Goal: Task Accomplishment & Management: Use online tool/utility

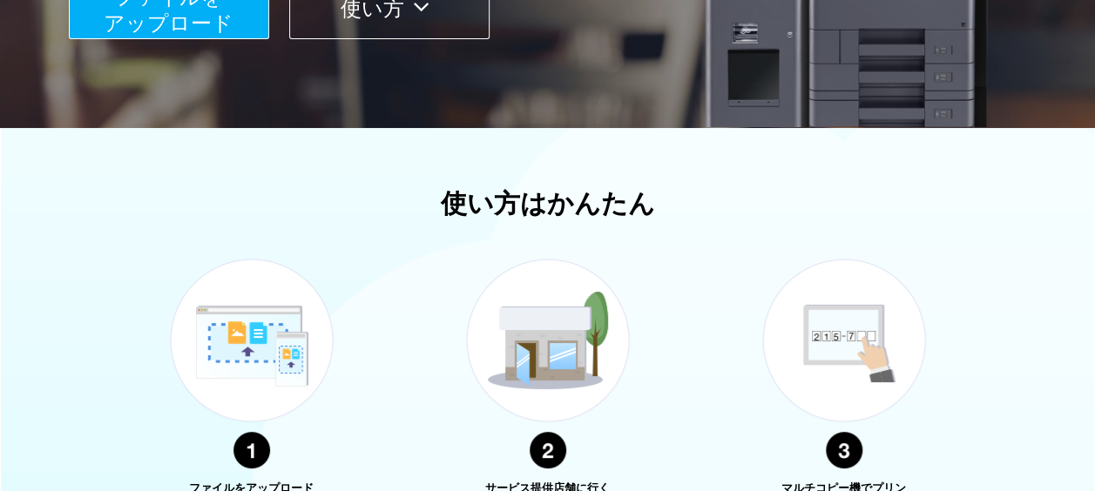
scroll to position [697, 0]
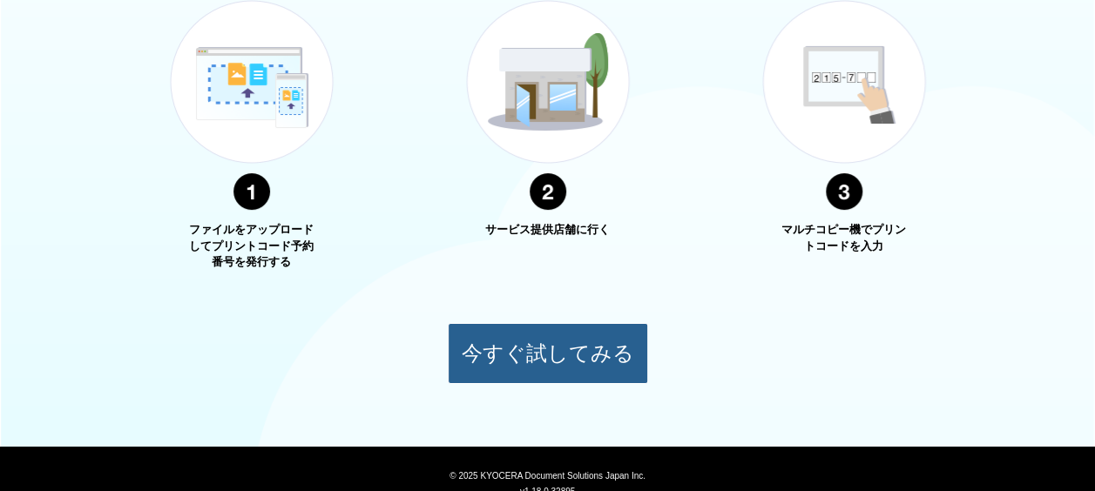
click at [537, 338] on button "今すぐ試してみる" at bounding box center [548, 353] width 200 height 61
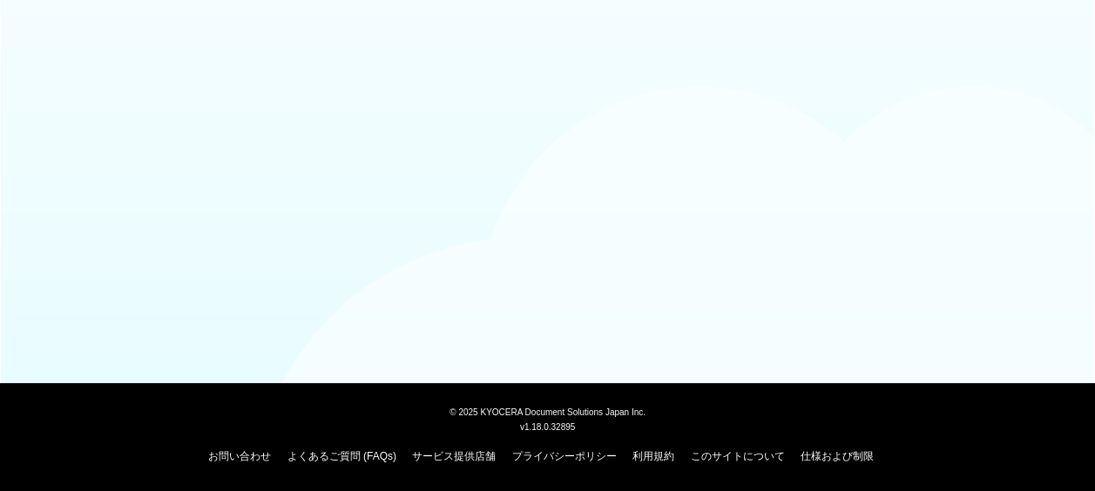
scroll to position [150, 0]
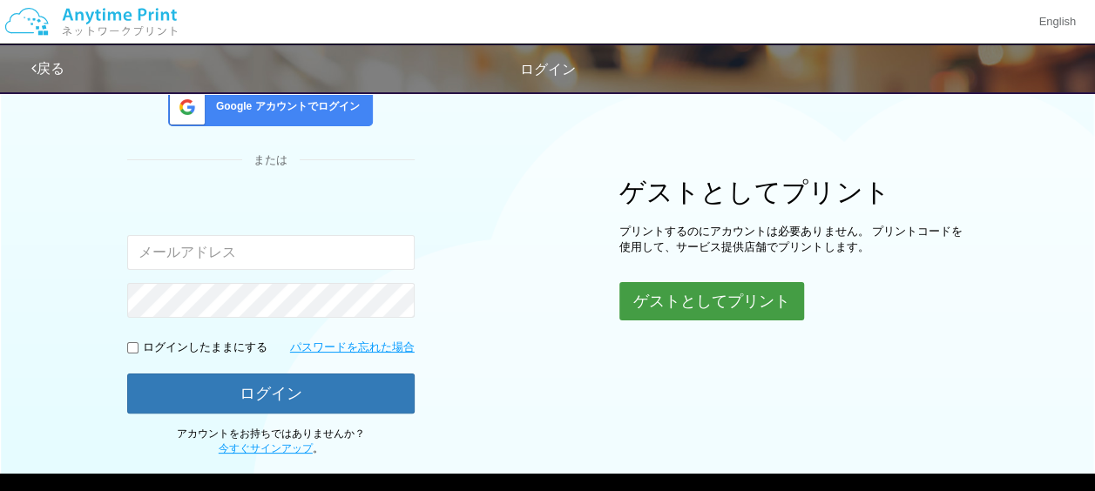
click at [689, 291] on button "ゲストとしてプリント" at bounding box center [711, 301] width 185 height 38
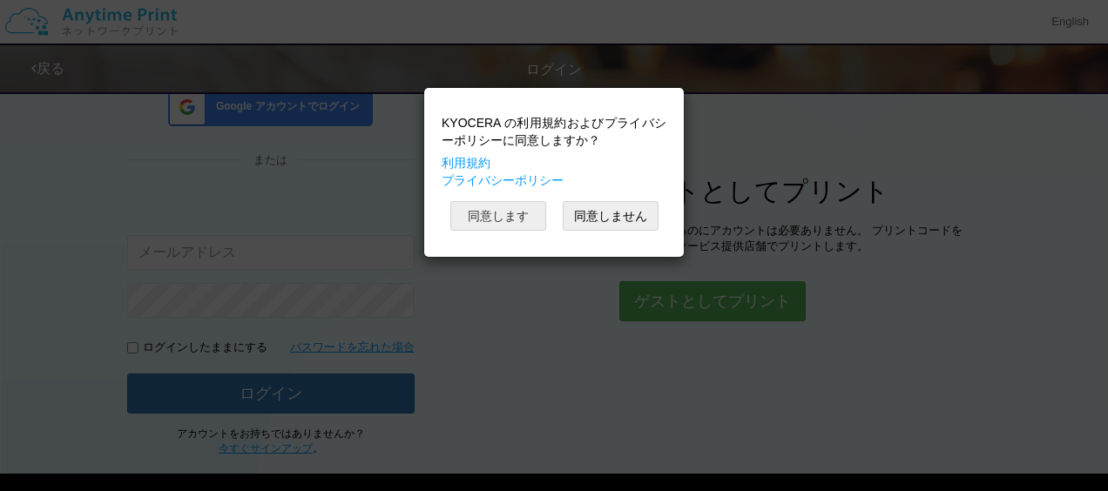
click at [519, 211] on button "同意します" at bounding box center [498, 216] width 96 height 30
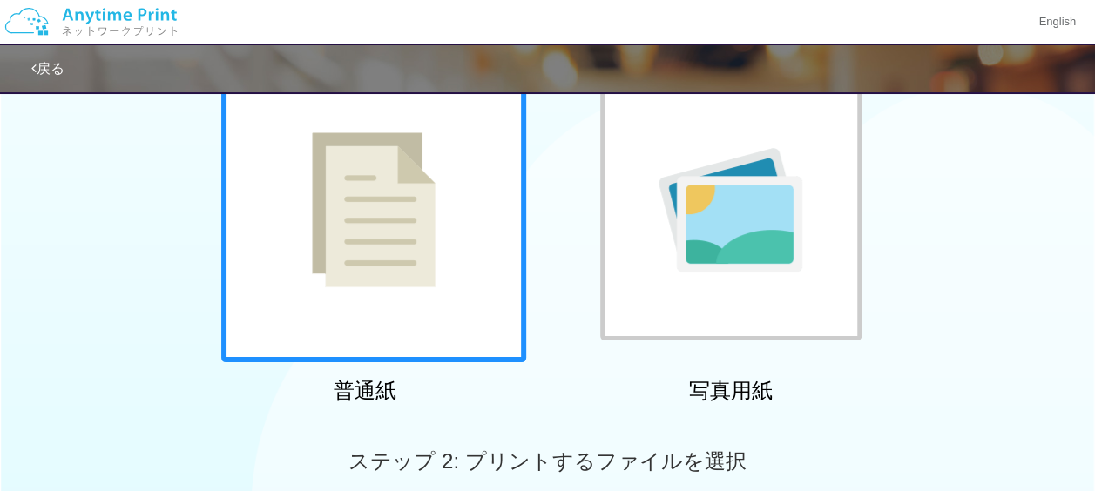
click at [590, 377] on div "写真用紙" at bounding box center [730, 234] width 305 height 354
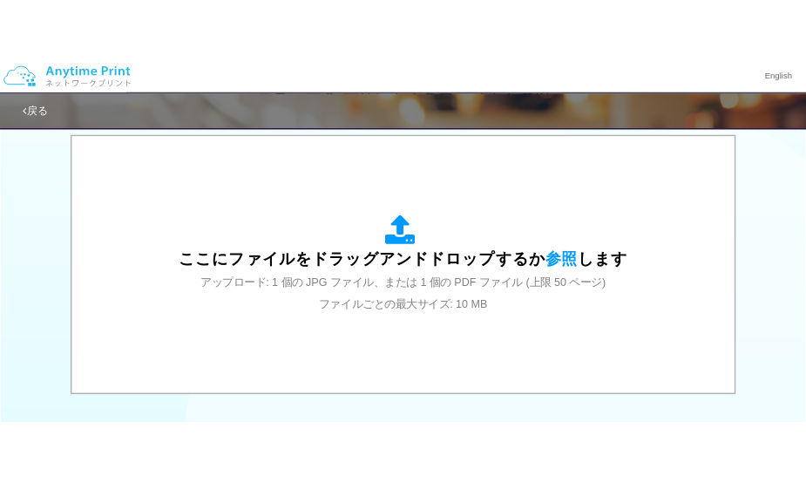
scroll to position [638, 0]
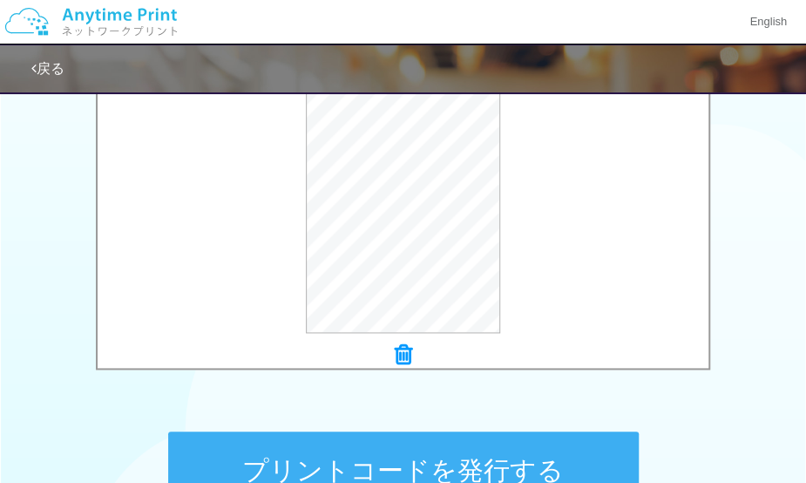
click at [329, 443] on button "プリントコードを発行する" at bounding box center [403, 470] width 470 height 78
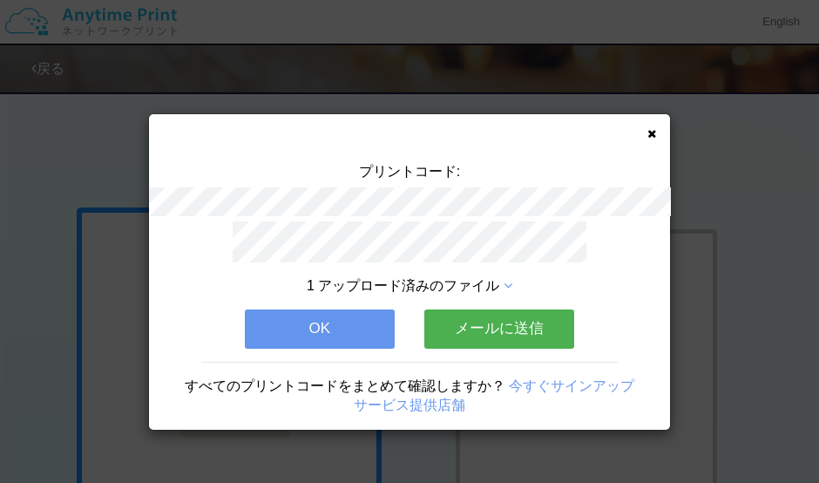
click at [359, 318] on button "OK" at bounding box center [320, 328] width 150 height 38
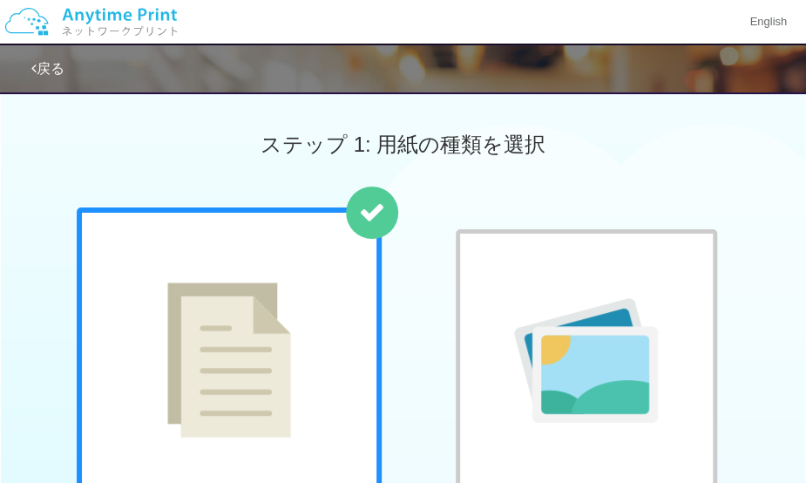
click at [563, 158] on div "ステップ 1: 用紙の種類を選択" at bounding box center [403, 144] width 806 height 125
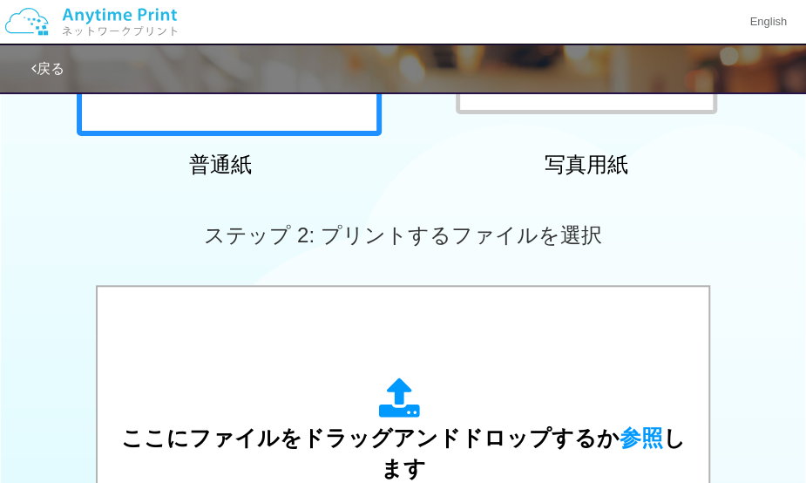
scroll to position [383, 0]
